Goal: Information Seeking & Learning: Learn about a topic

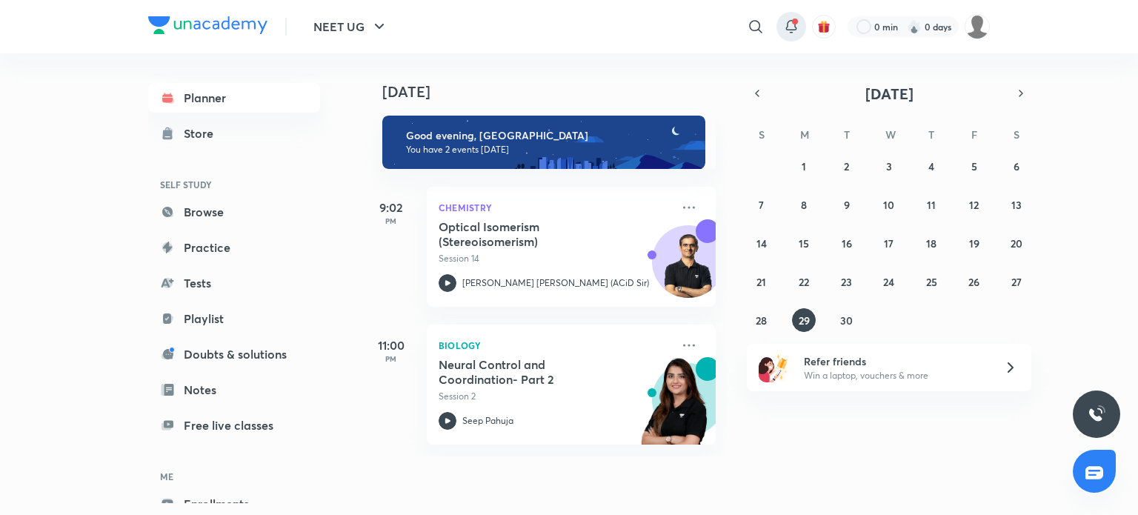
click at [792, 21] on span at bounding box center [795, 22] width 6 height 6
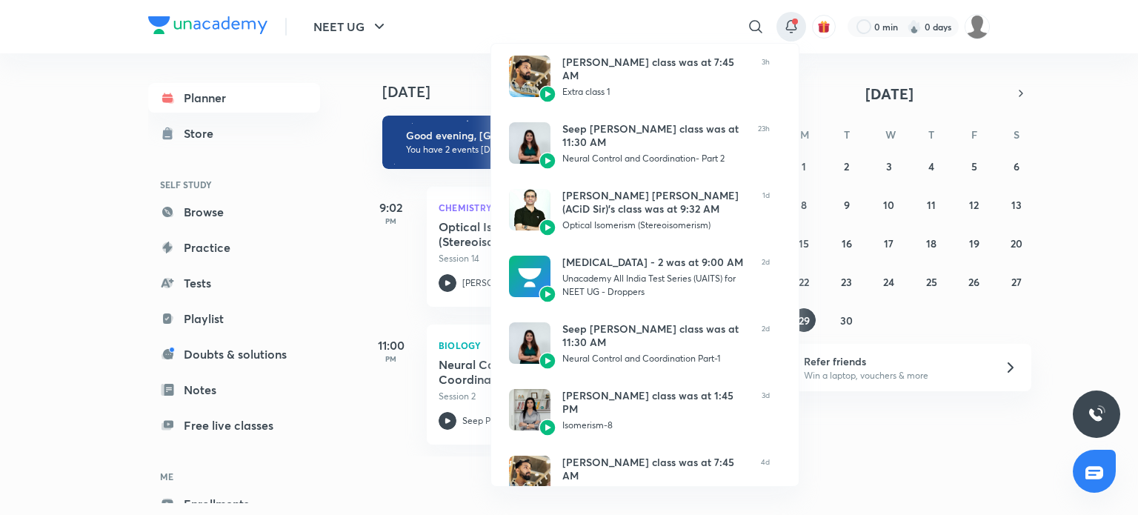
click at [792, 21] on div at bounding box center [569, 257] width 1138 height 515
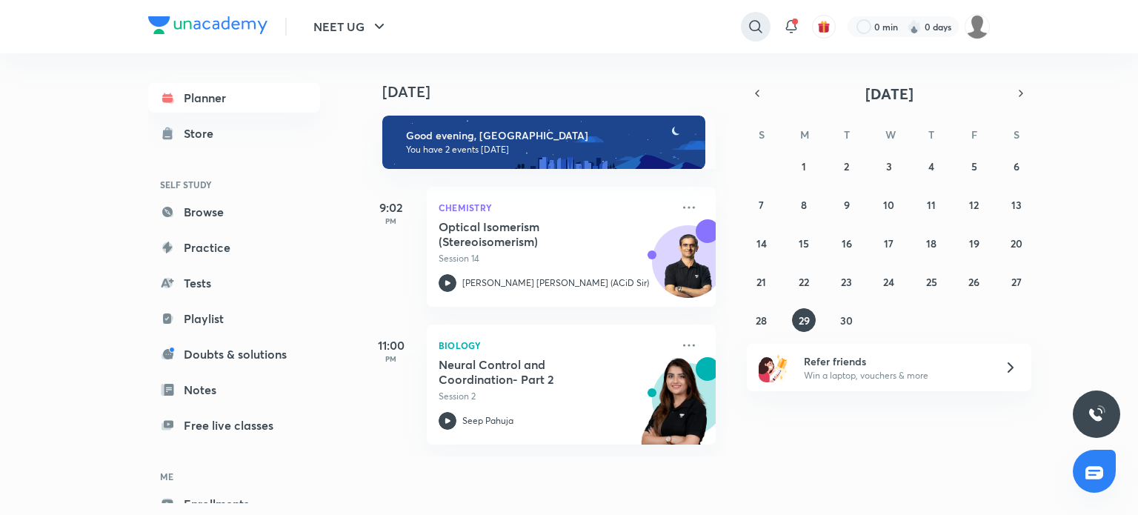
click at [755, 26] on icon at bounding box center [756, 27] width 18 height 18
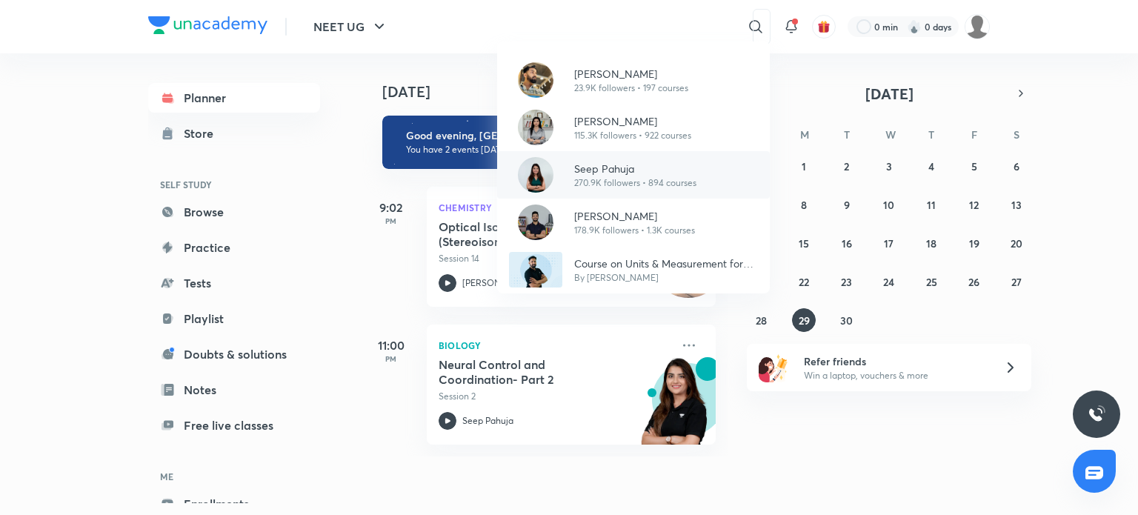
click at [579, 185] on p "270.9K followers • 894 courses" at bounding box center [635, 182] width 122 height 13
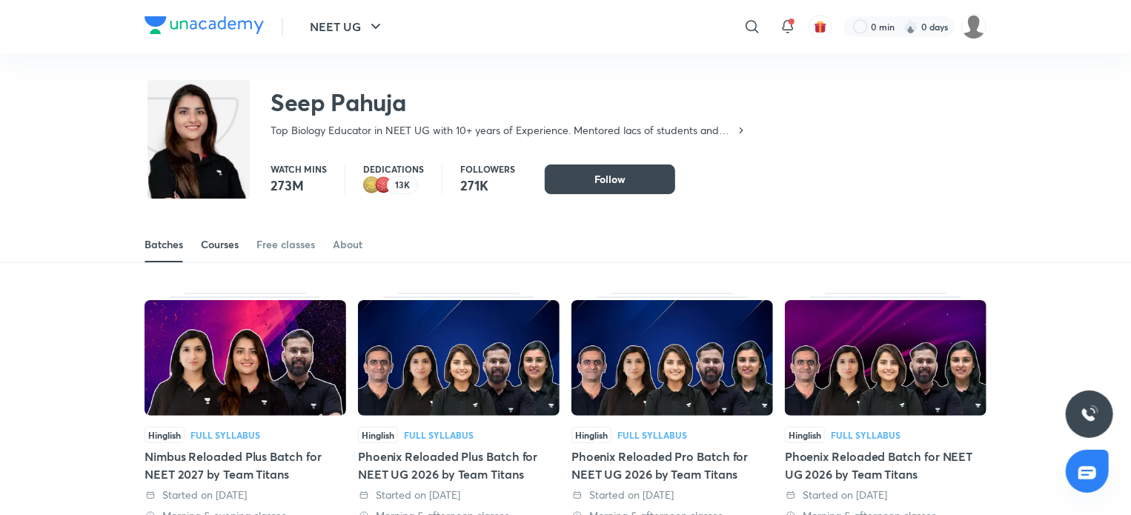
click at [227, 245] on div "Courses" at bounding box center [220, 244] width 38 height 15
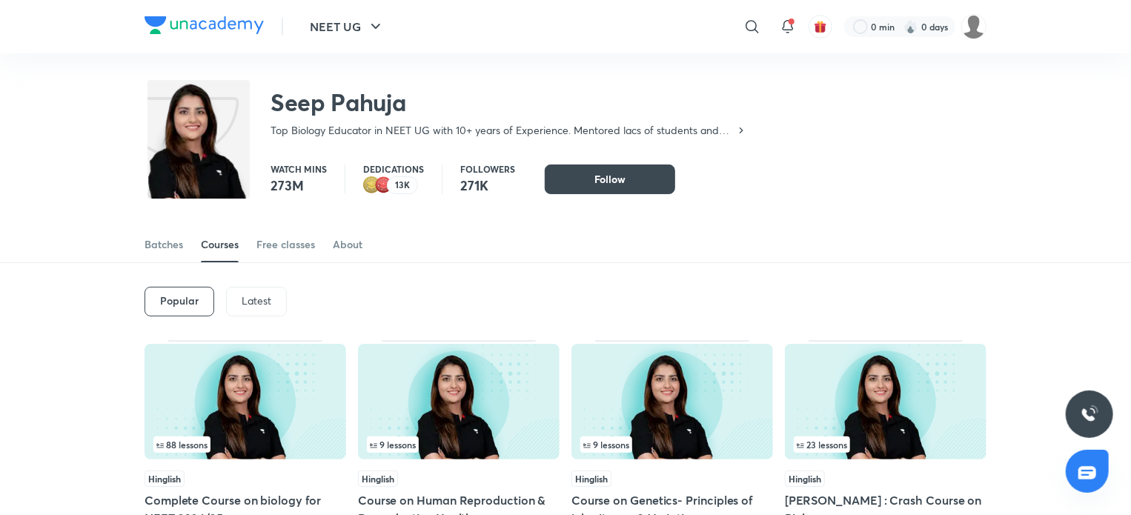
click at [239, 295] on div "Latest" at bounding box center [256, 302] width 61 height 30
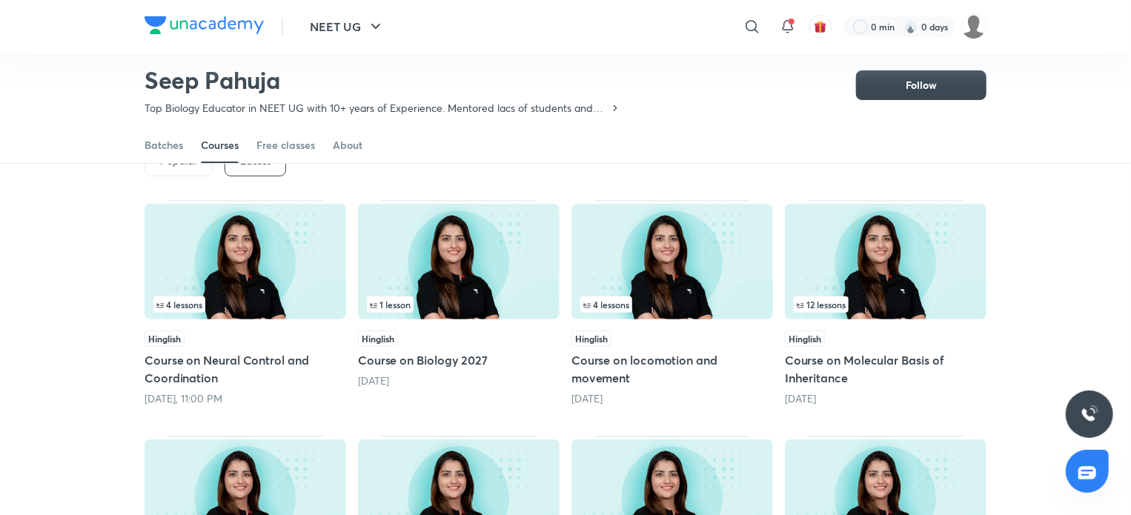
scroll to position [94, 0]
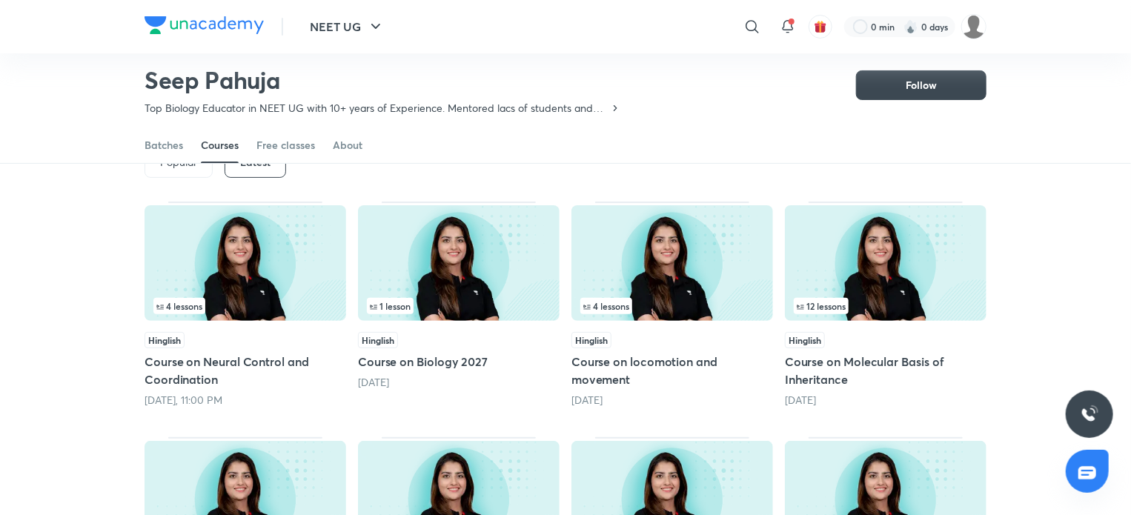
click at [710, 299] on div "4 lessons" at bounding box center [672, 306] width 184 height 16
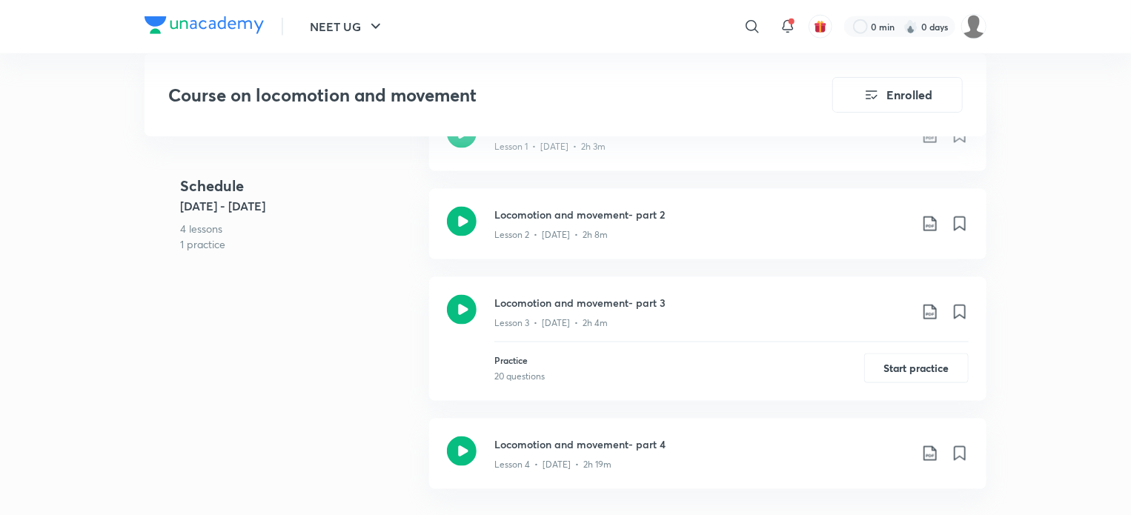
scroll to position [889, 0]
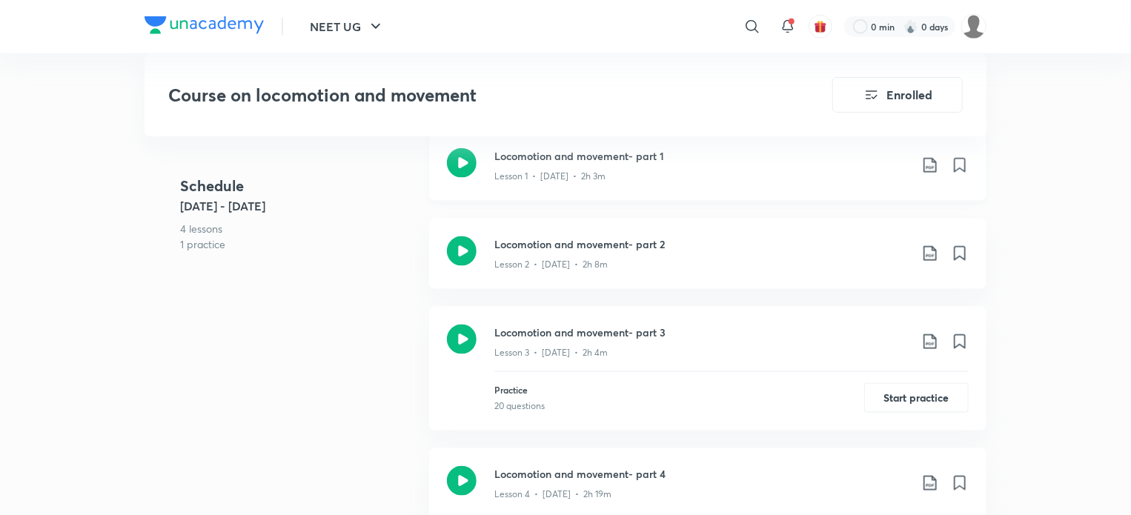
click at [461, 153] on icon at bounding box center [462, 163] width 30 height 30
